Goal: Navigation & Orientation: Find specific page/section

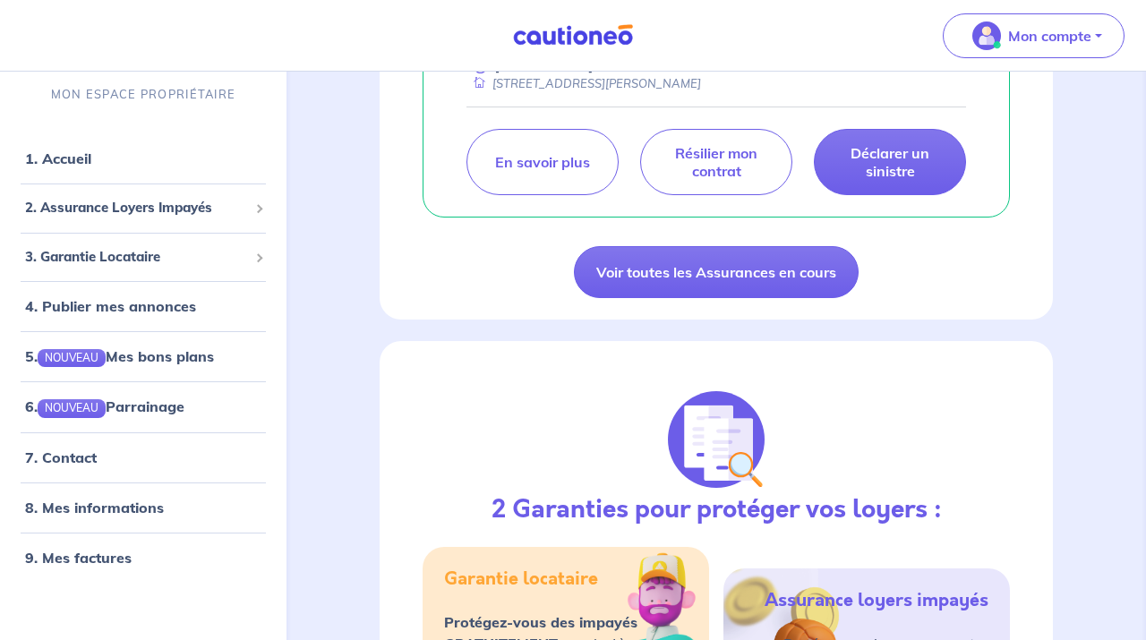
scroll to position [447, 0]
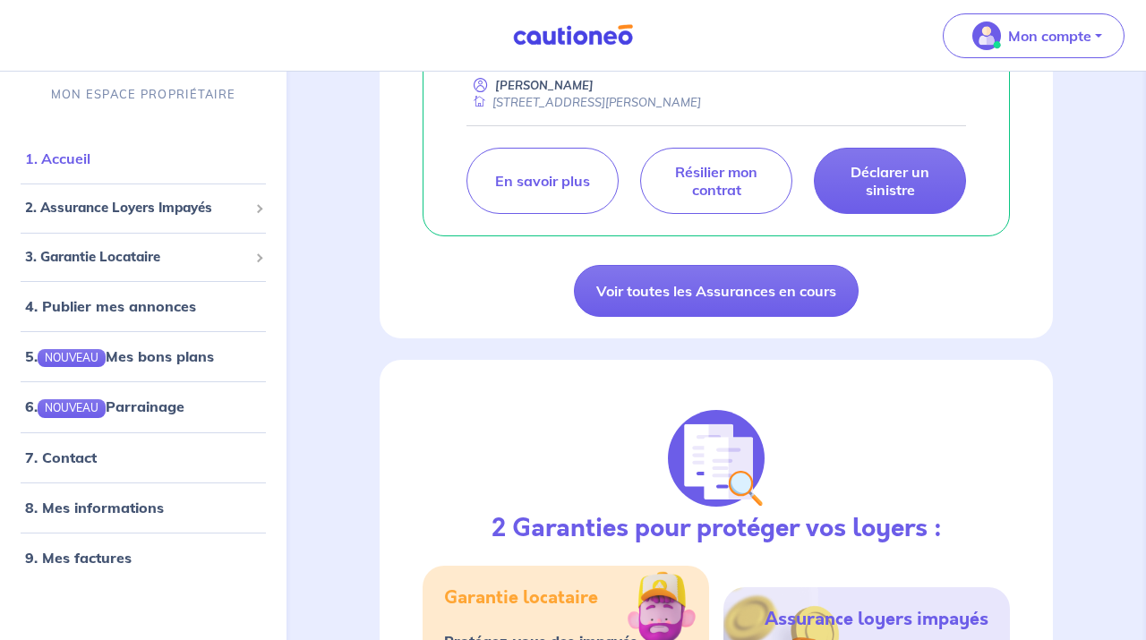
click at [89, 158] on link "1. Accueil" at bounding box center [57, 158] width 65 height 18
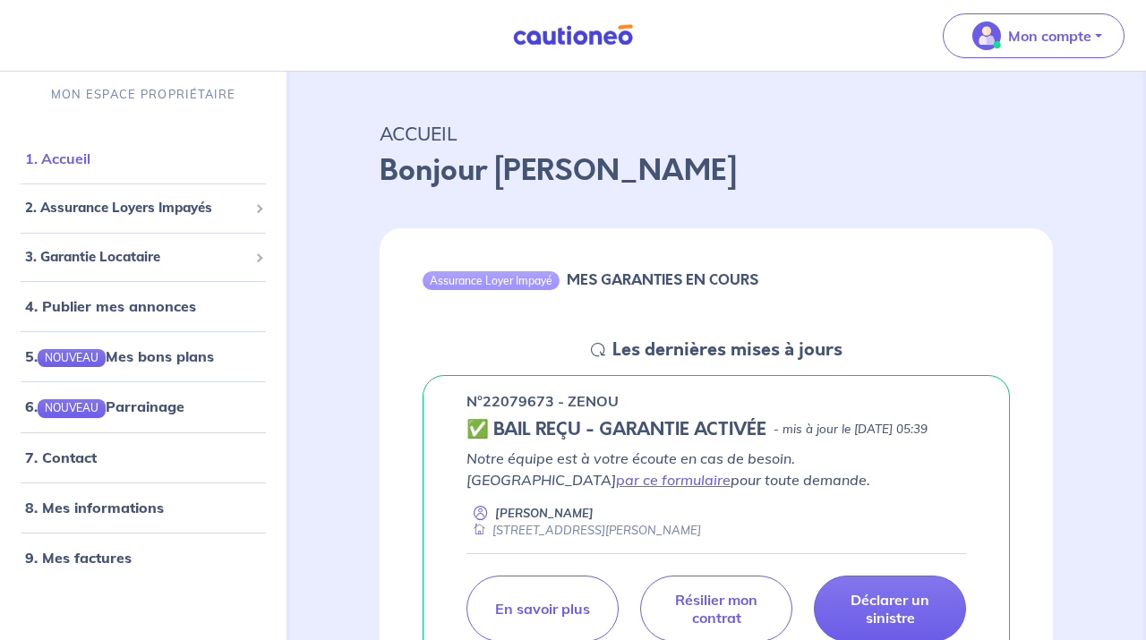
scroll to position [0, 0]
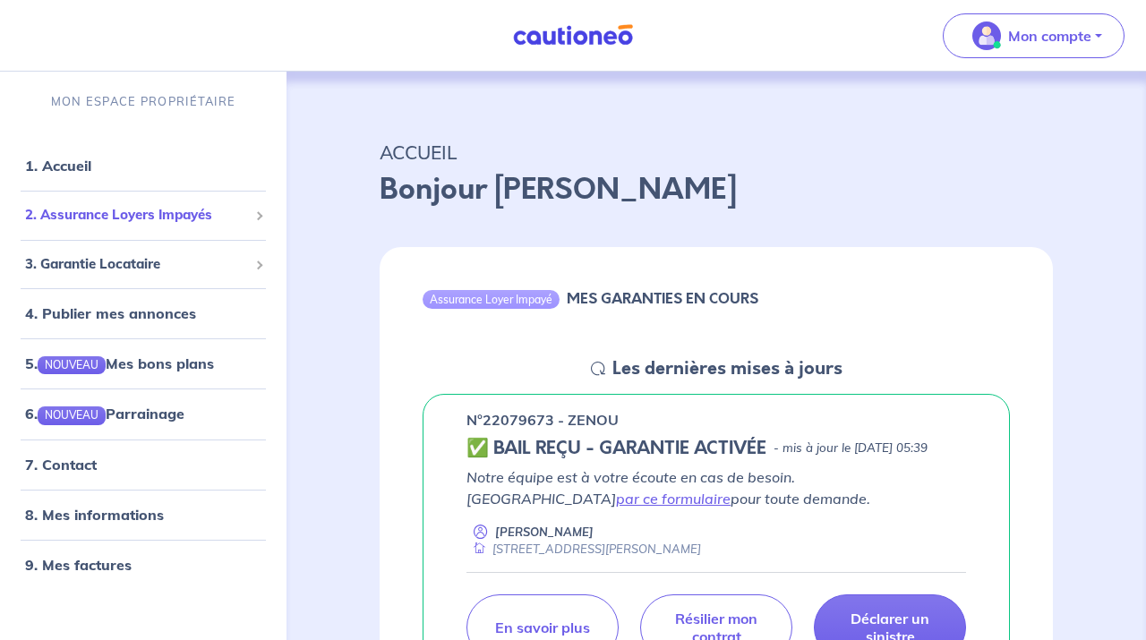
click at [181, 216] on span "2. Assurance Loyers Impayés" at bounding box center [136, 215] width 223 height 21
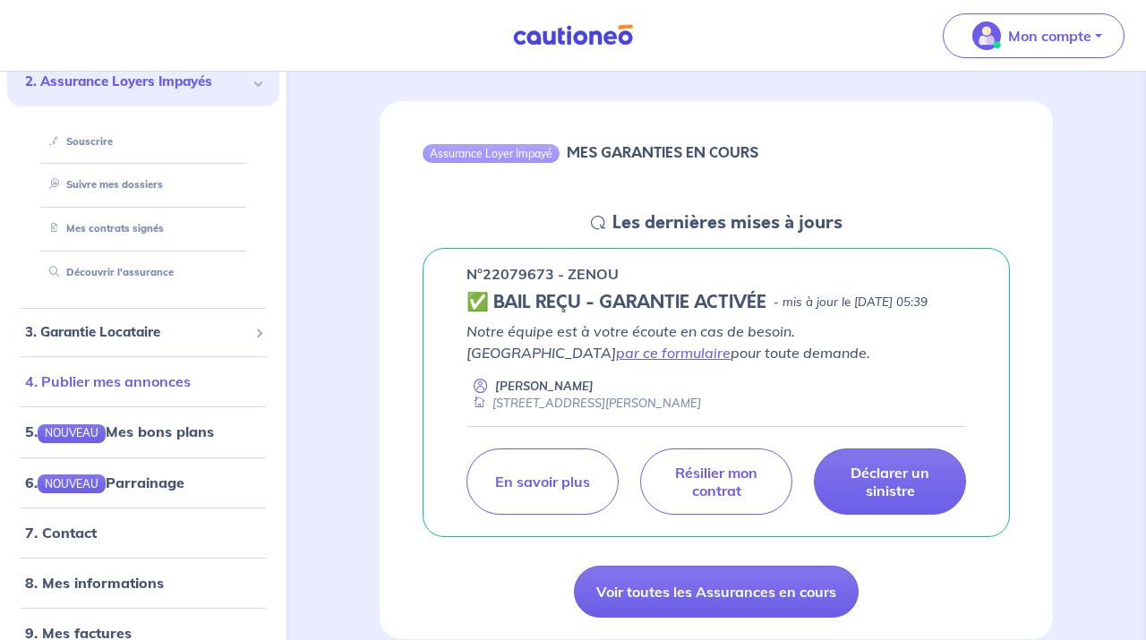
scroll to position [152, 0]
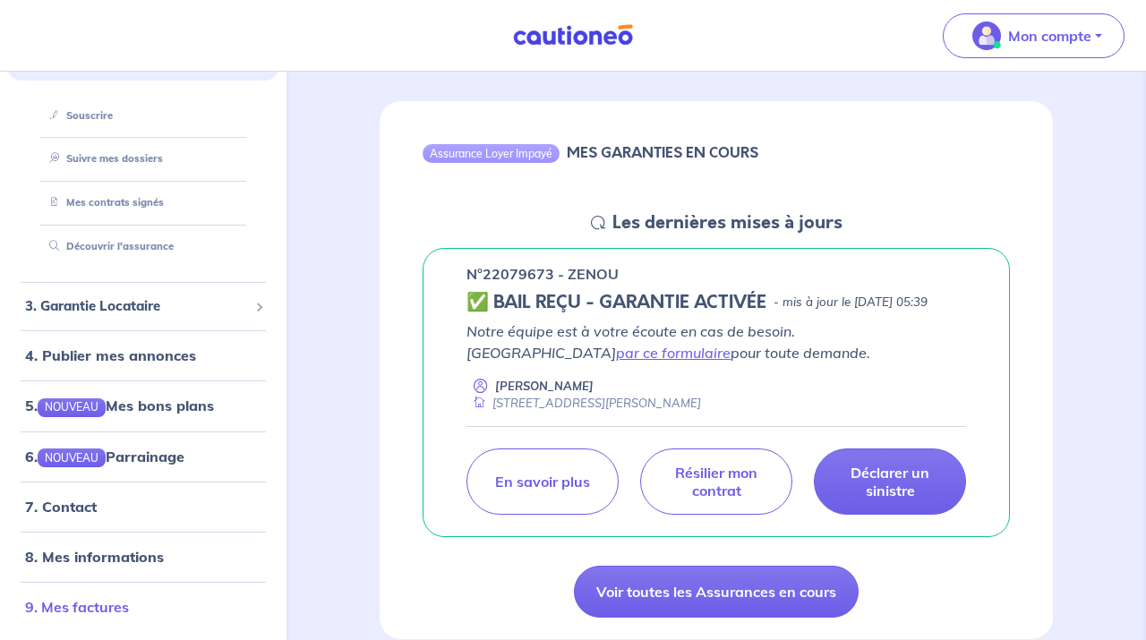
click at [113, 598] on link "9. Mes factures" at bounding box center [77, 606] width 104 height 18
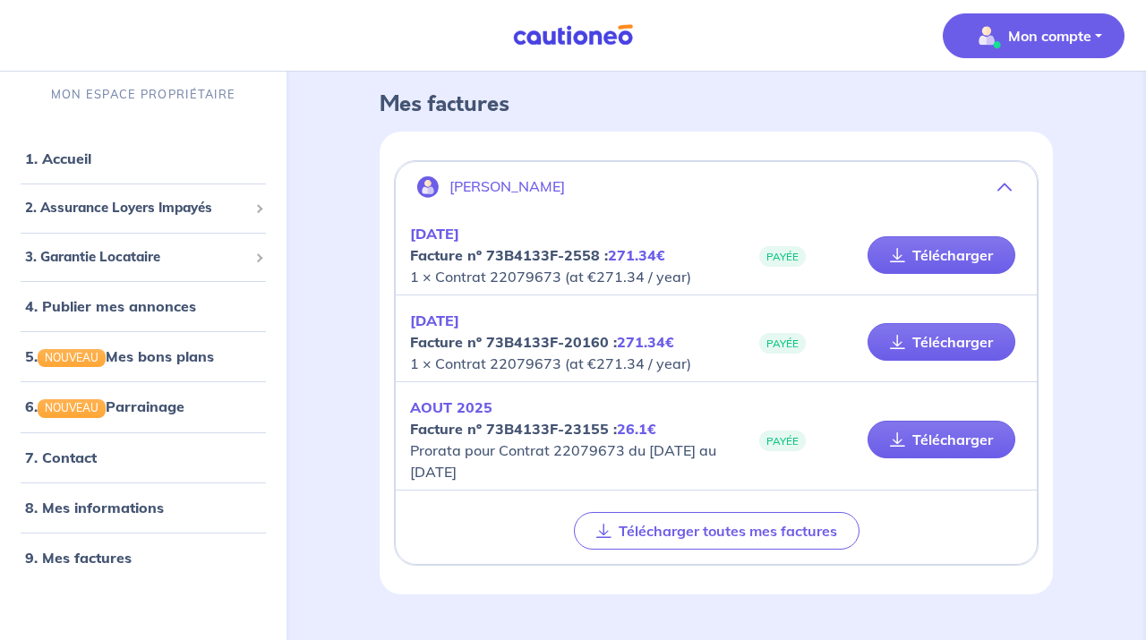
scroll to position [121, 0]
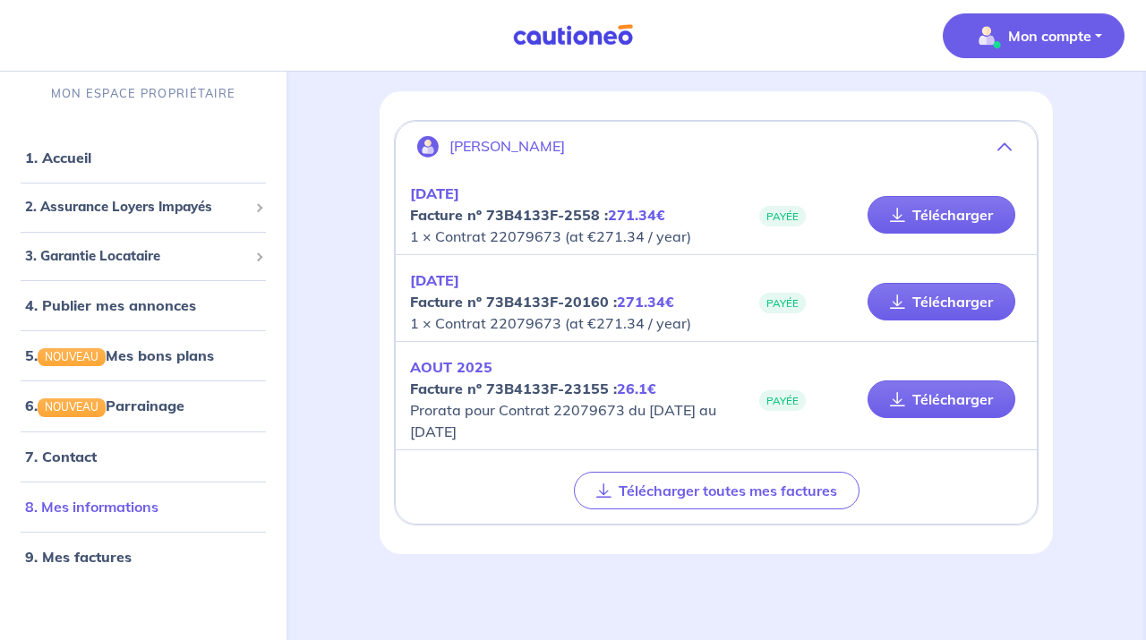
click at [121, 507] on link "8. Mes informations" at bounding box center [91, 507] width 133 height 18
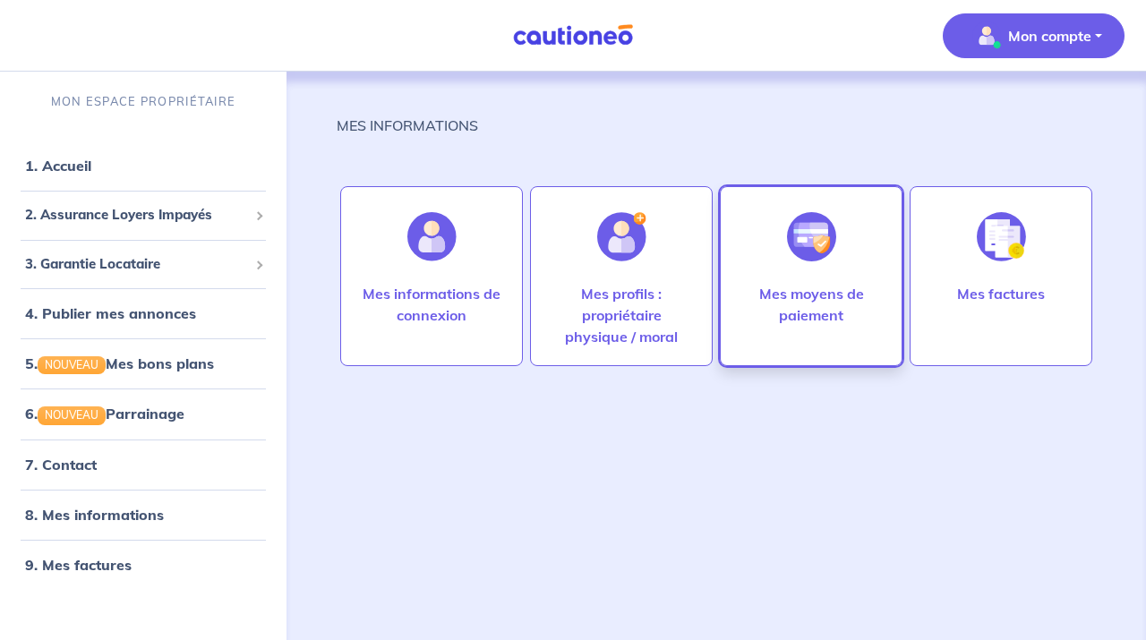
click at [800, 269] on div at bounding box center [811, 237] width 78 height 92
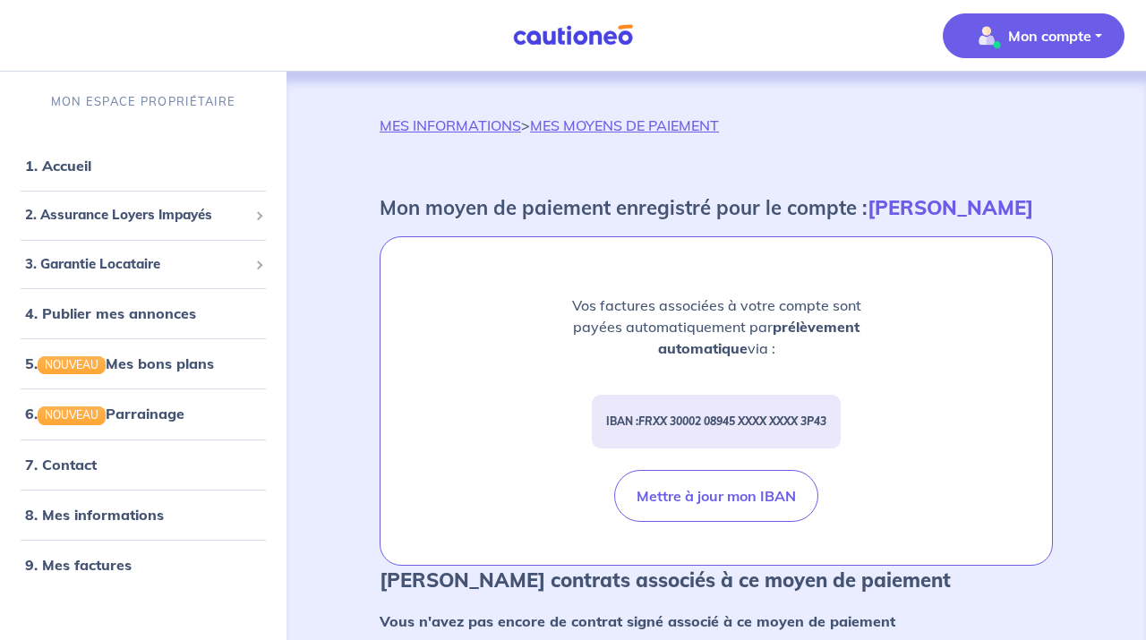
scroll to position [94, 0]
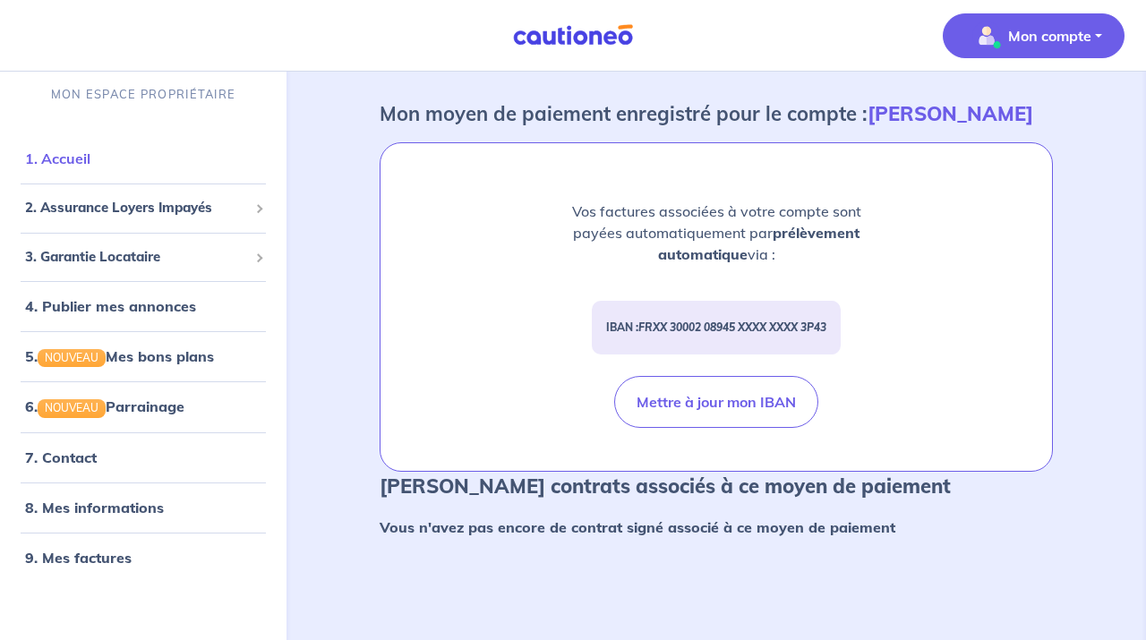
click at [68, 156] on link "1. Accueil" at bounding box center [57, 158] width 65 height 18
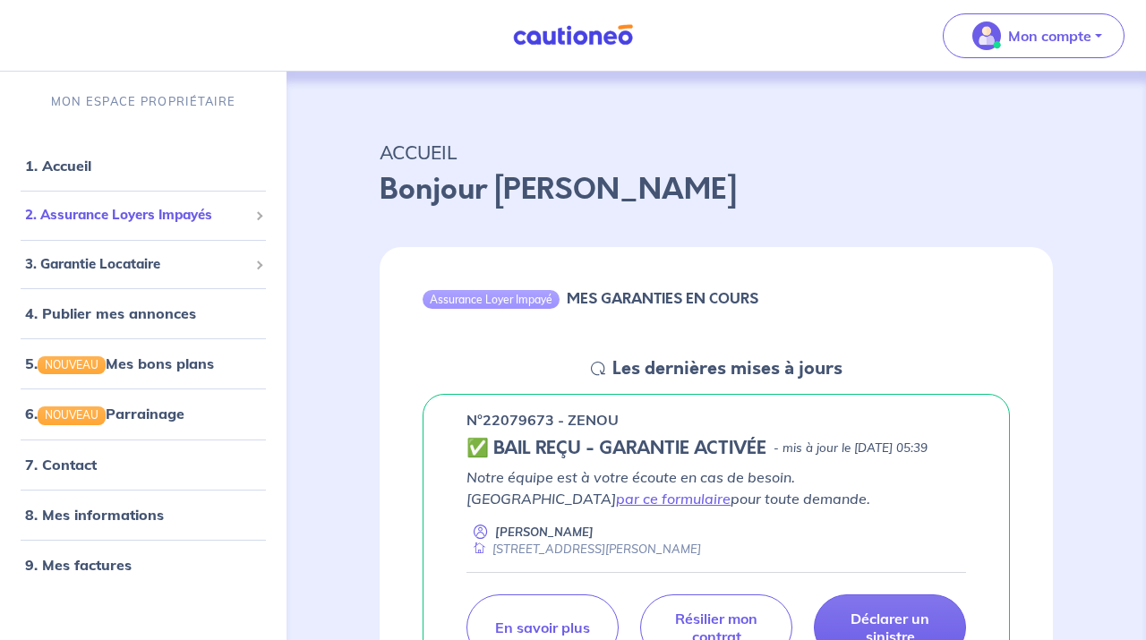
click at [143, 215] on span "2. Assurance Loyers Impayés" at bounding box center [136, 215] width 223 height 21
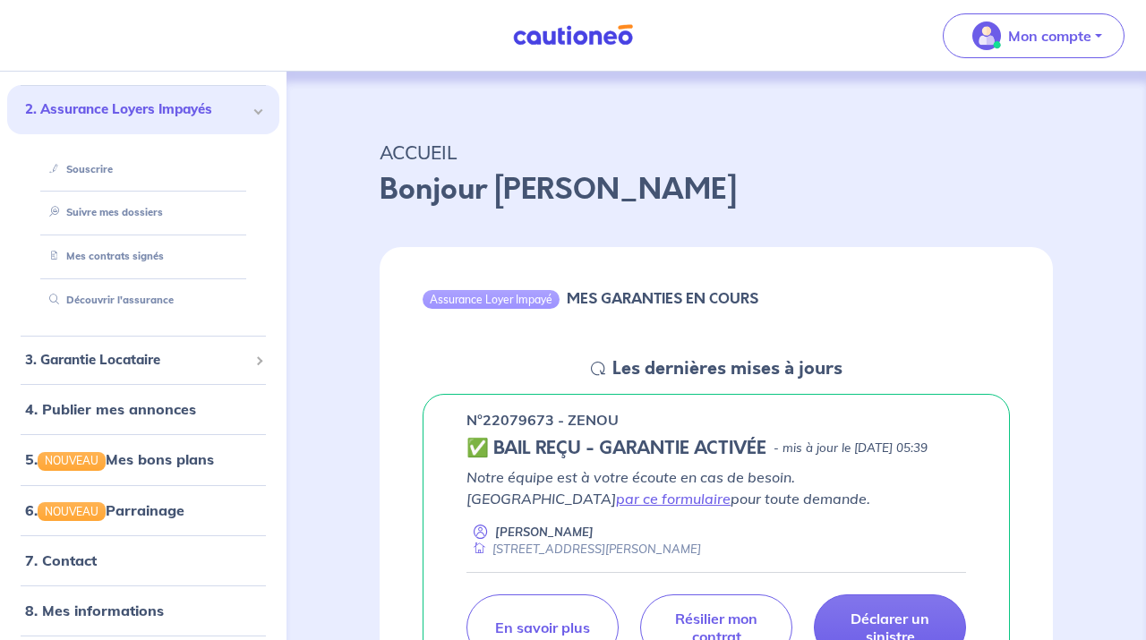
scroll to position [111, 0]
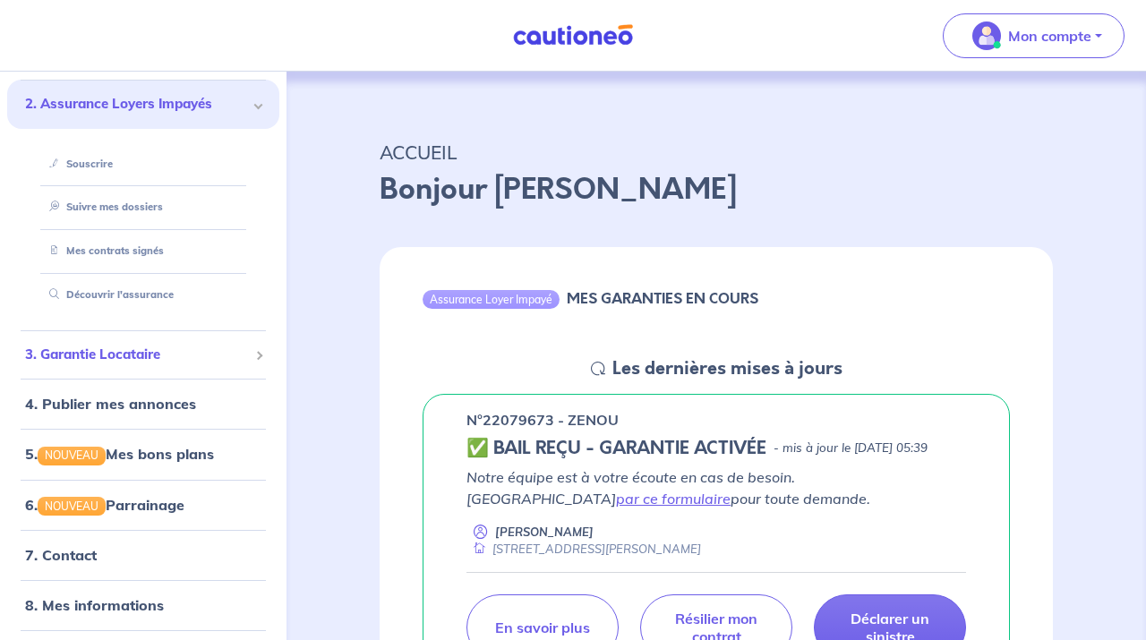
click at [149, 358] on span "3. Garantie Locataire" at bounding box center [136, 355] width 223 height 21
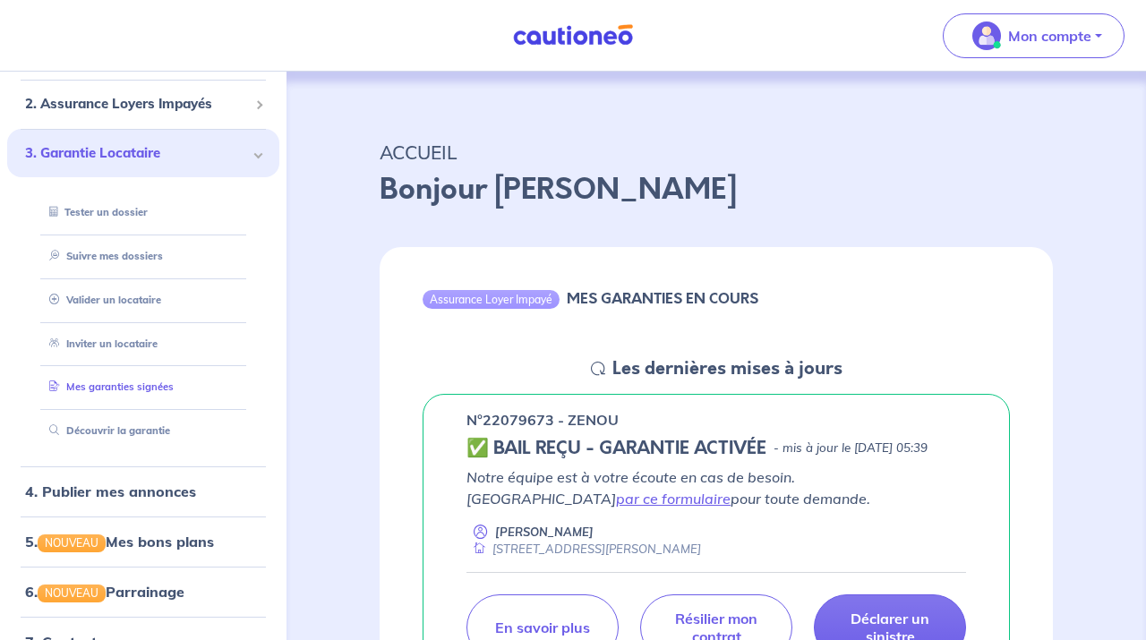
click at [144, 390] on link "Mes garanties signées" at bounding box center [108, 386] width 132 height 13
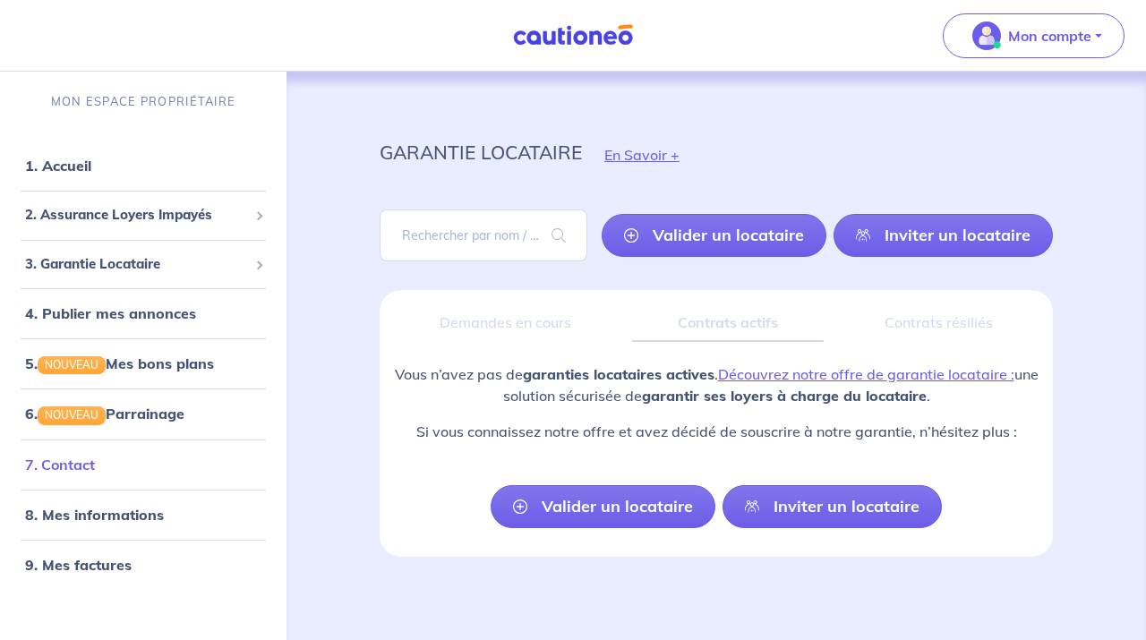
click at [95, 459] on link "7. Contact" at bounding box center [60, 465] width 70 height 18
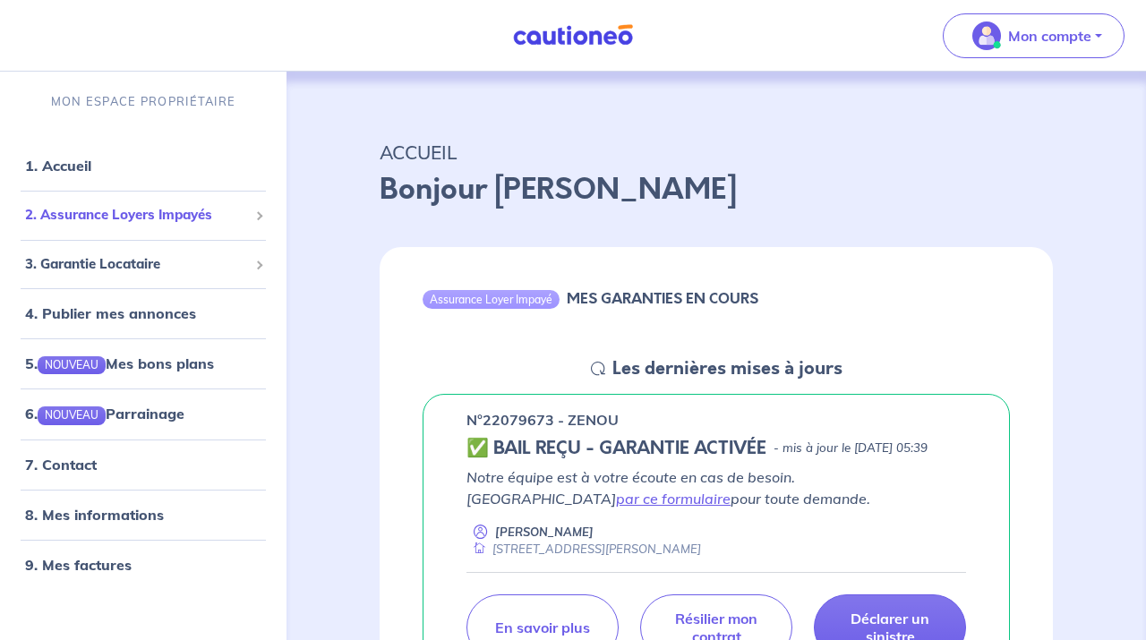
click at [200, 214] on span "2. Assurance Loyers Impayés" at bounding box center [136, 215] width 223 height 21
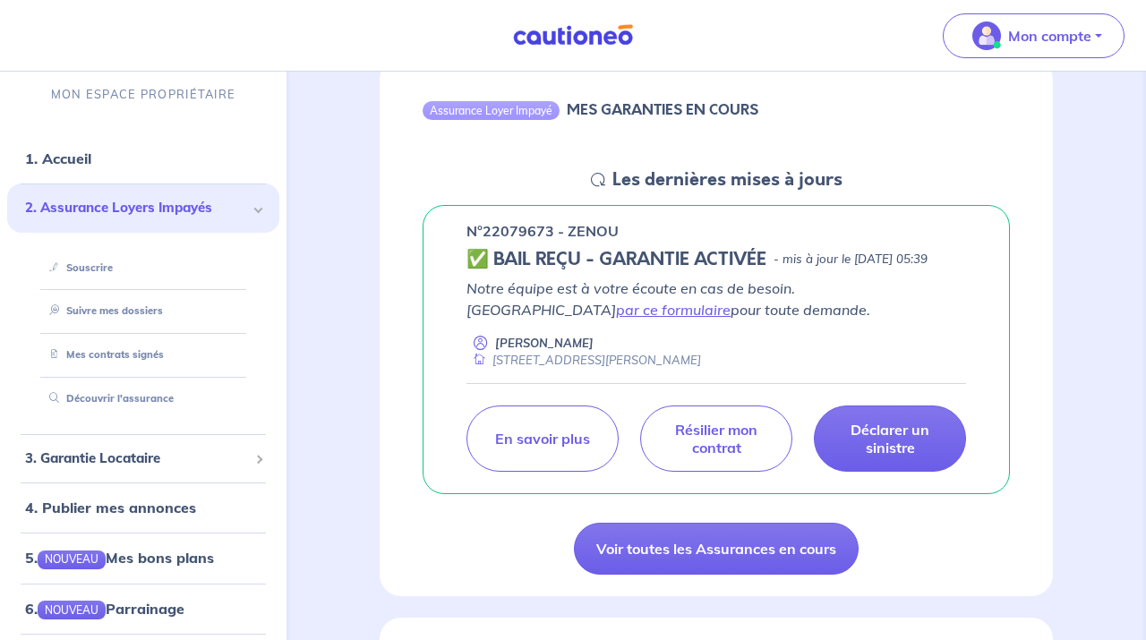
scroll to position [187, 0]
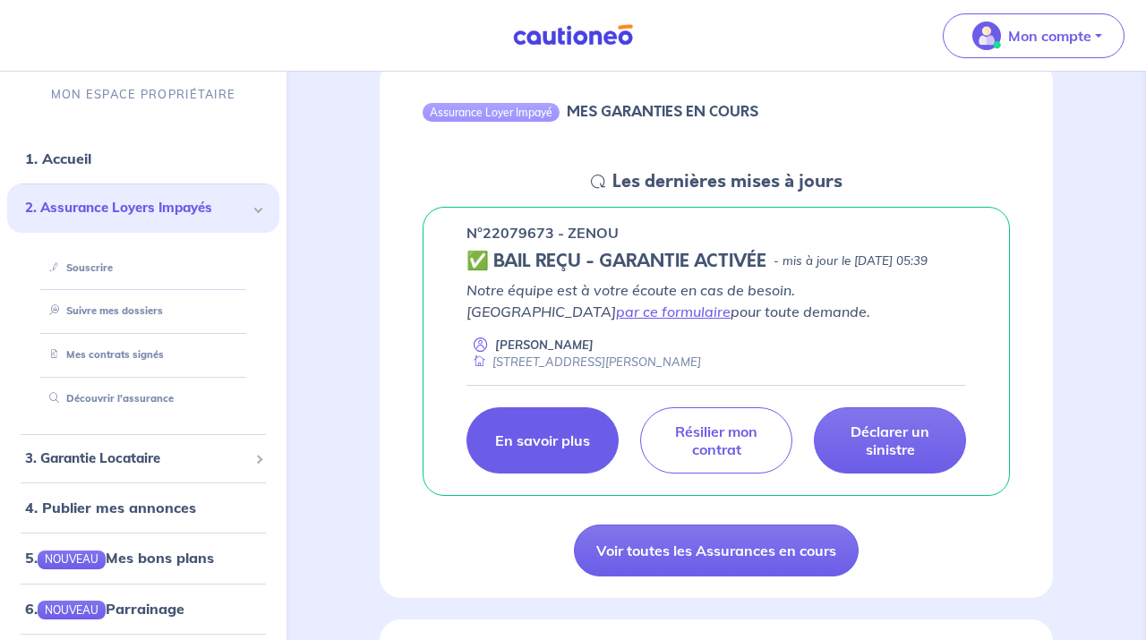
click at [524, 449] on p "En savoir plus" at bounding box center [542, 440] width 95 height 18
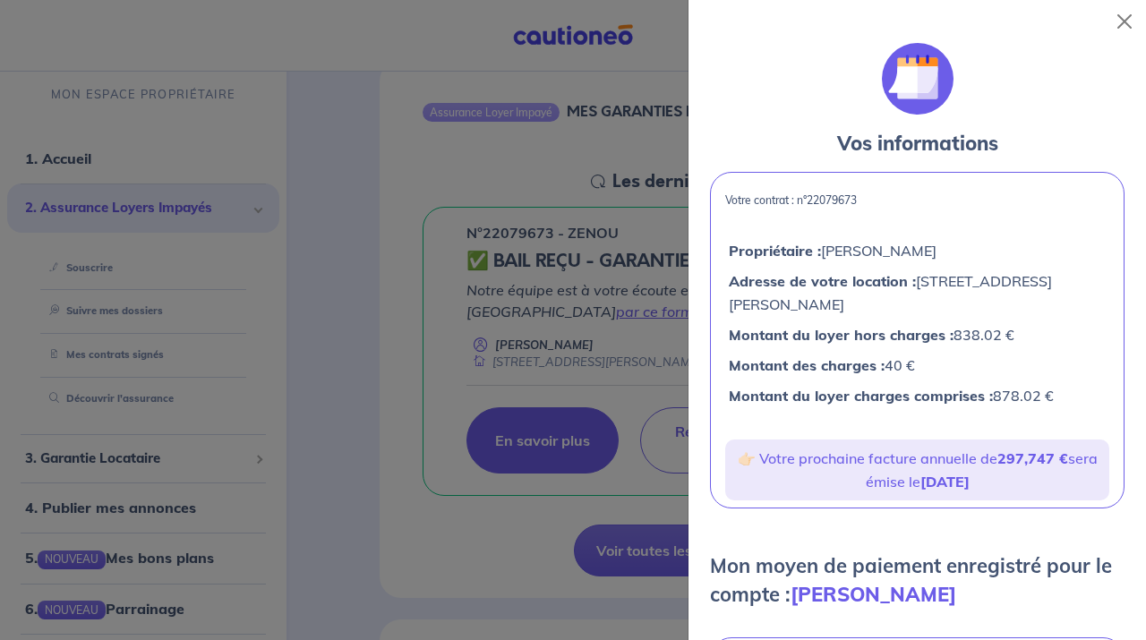
click at [778, 473] on p "👉🏻 Votre prochaine facture annuelle de 297,747 € sera émise le [DATE]" at bounding box center [917, 470] width 370 height 47
click at [742, 461] on p "👉🏻 Votre prochaine facture annuelle de 297,747 € sera émise le [DATE]" at bounding box center [917, 470] width 370 height 47
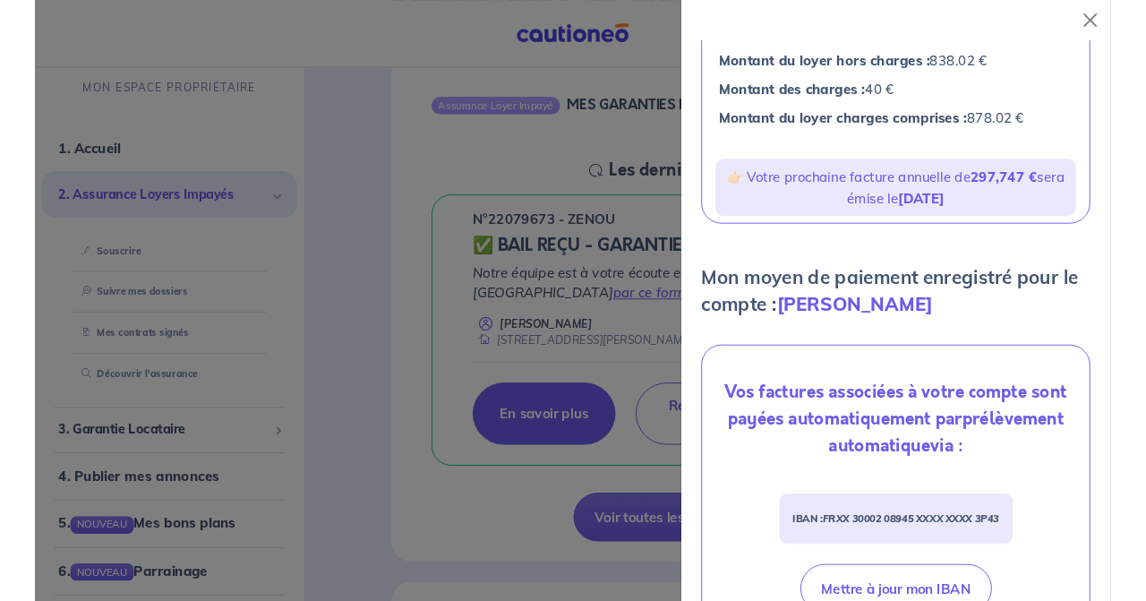
scroll to position [0, 0]
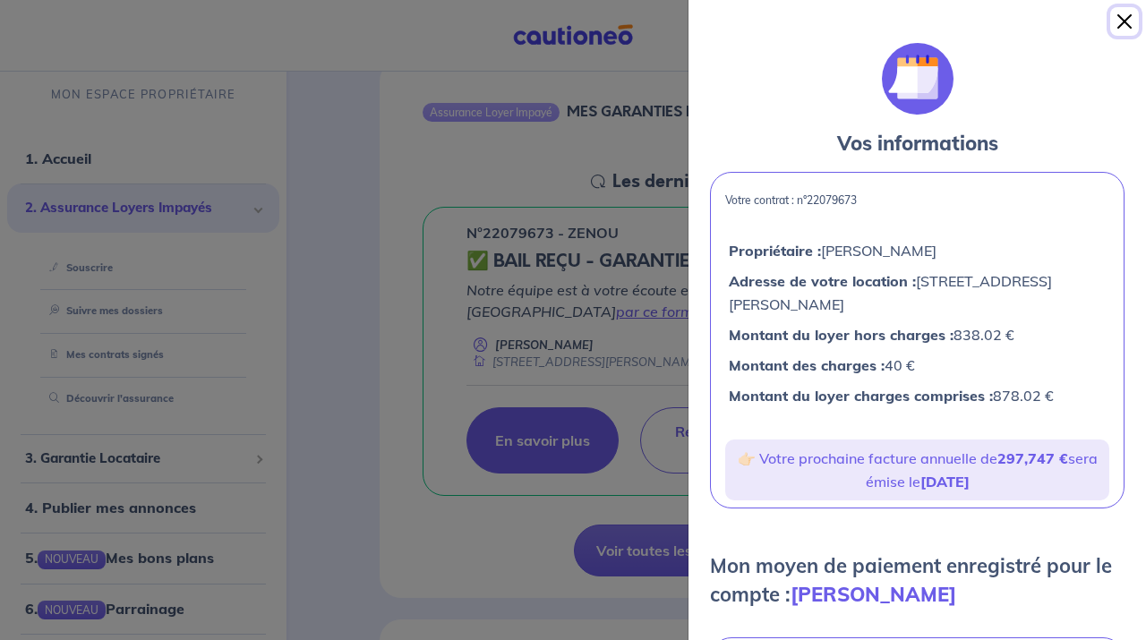
click at [1123, 21] on button "Close" at bounding box center [1124, 21] width 29 height 29
